Goal: Navigation & Orientation: Find specific page/section

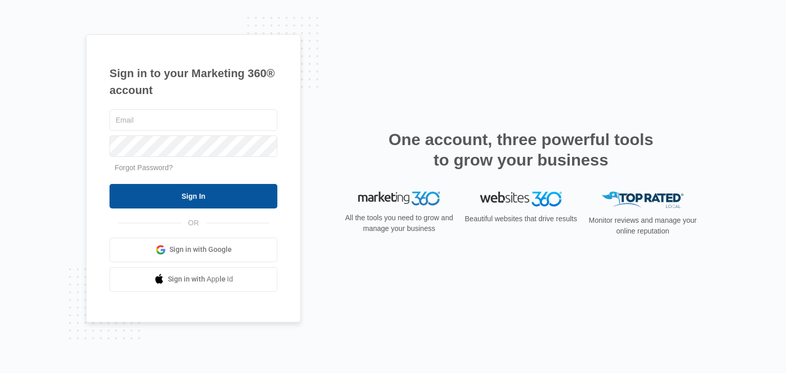
type input "[EMAIL_ADDRESS][DOMAIN_NAME]"
click at [253, 192] on input "Sign In" at bounding box center [193, 196] width 168 height 25
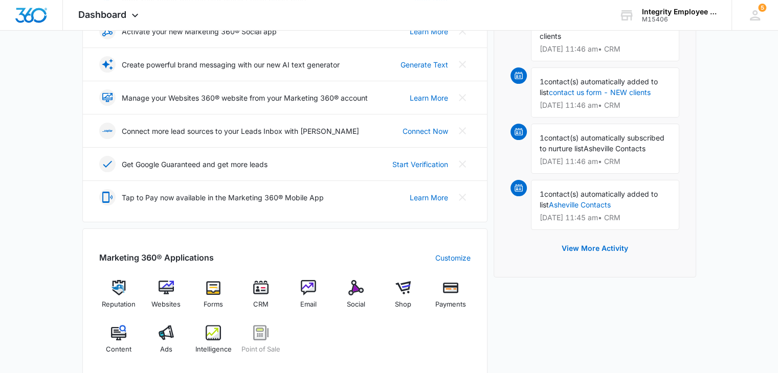
scroll to position [205, 0]
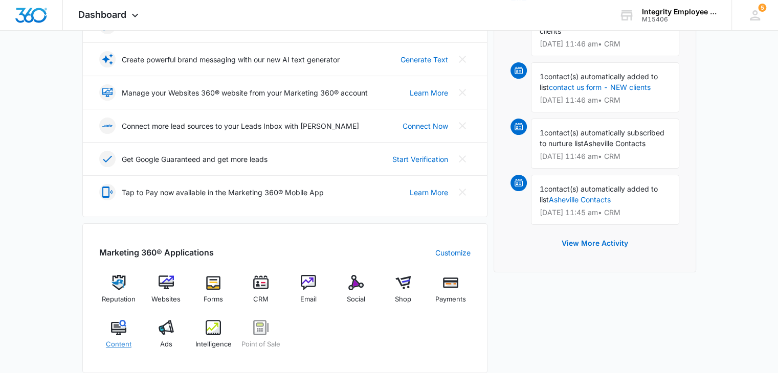
click at [131, 327] on div "Content" at bounding box center [118, 338] width 39 height 37
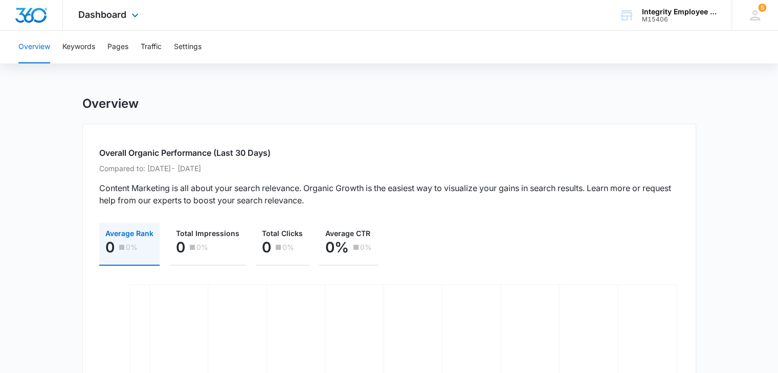
scroll to position [205, 0]
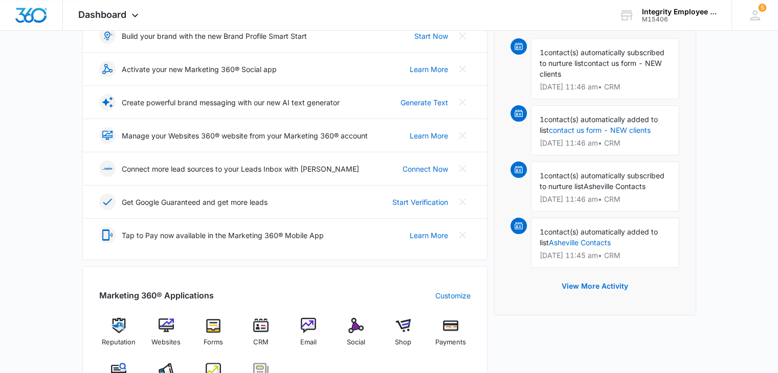
scroll to position [205, 0]
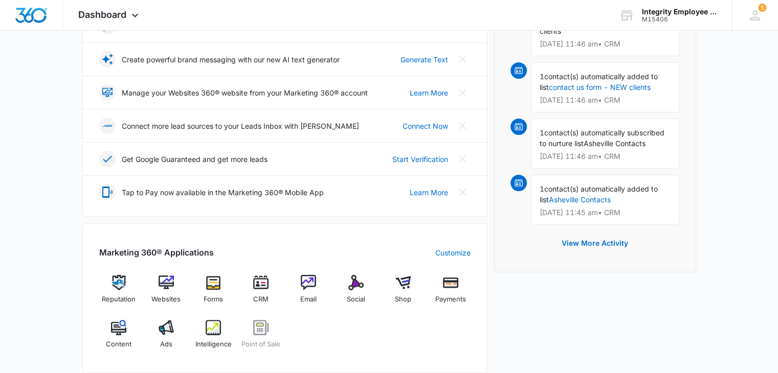
click at [746, 105] on div "[DATE] is [DATE] Good morning, Fitz! Contacts You have 37,982 contacts Your Upd…" at bounding box center [389, 272] width 778 height 866
